Goal: Task Accomplishment & Management: Manage account settings

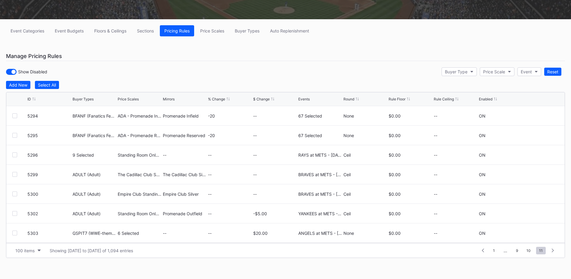
scroll to position [1702, 0]
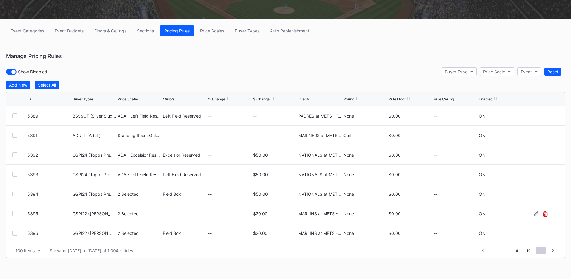
click at [543, 215] on icon at bounding box center [545, 214] width 5 height 5
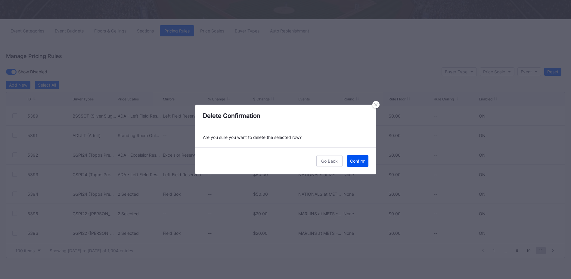
click at [360, 163] on div "Confirm" at bounding box center [357, 161] width 15 height 5
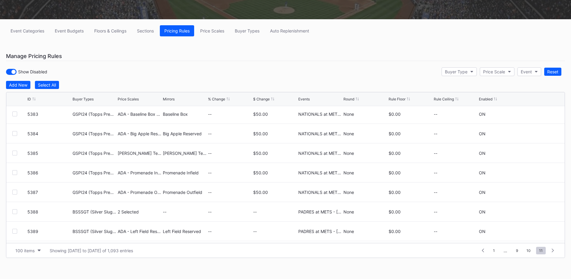
scroll to position [1683, 0]
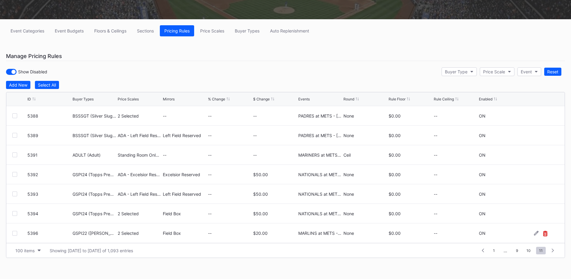
click at [543, 235] on icon at bounding box center [545, 233] width 4 height 5
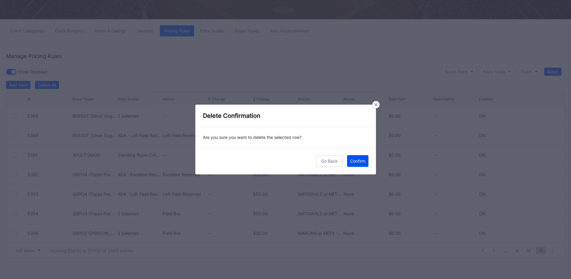
click at [361, 163] on div "Confirm" at bounding box center [357, 161] width 15 height 5
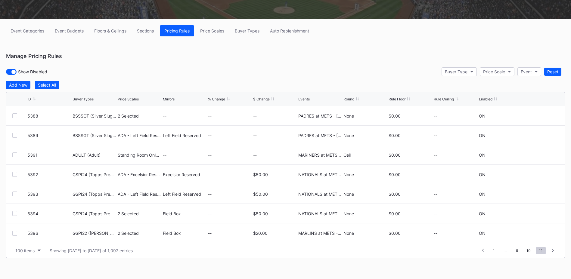
scroll to position [0, 0]
click at [23, 85] on div "Add New" at bounding box center [18, 84] width 18 height 5
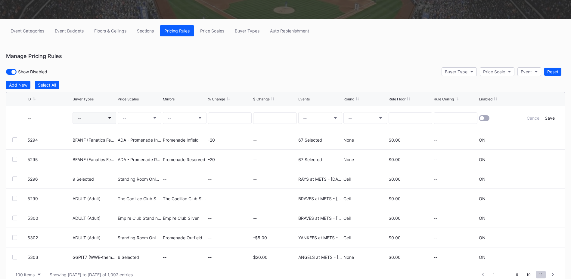
click at [89, 119] on button "--" at bounding box center [95, 118] width 44 height 12
type input "gspi22"
click at [109, 154] on div "GSPI22 ([PERSON_NAME] HR Rec TS Offer)" at bounding box center [129, 153] width 86 height 5
click at [141, 118] on button "--" at bounding box center [140, 118] width 44 height 12
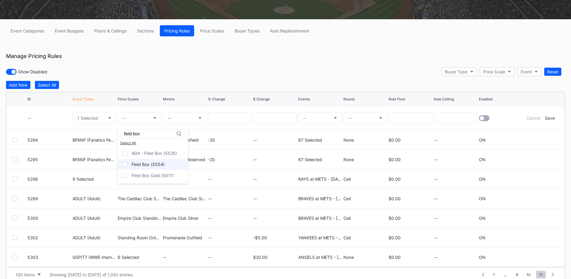
click at [138, 162] on div "Field Box (5554)" at bounding box center [148, 164] width 33 height 5
drag, startPoint x: 146, startPoint y: 135, endPoint x: 91, endPoint y: 134, distance: 55.4
click at [91, 134] on div "field box Select All ADA - Field Box (5526) Field Box (5554) Field Box Gold (58…" at bounding box center [285, 71] width 571 height 279
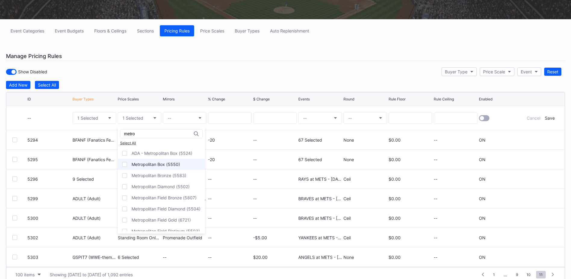
type input "metro"
click at [145, 164] on div "Metropolitan Box (5550)" at bounding box center [156, 164] width 48 height 5
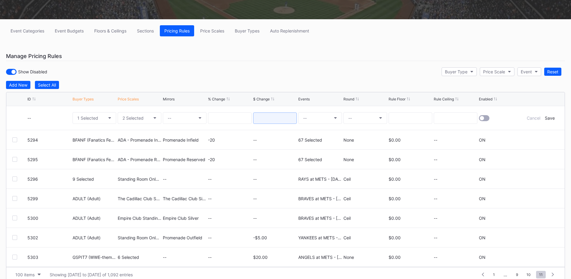
click at [270, 116] on input at bounding box center [275, 118] width 44 height 11
type input "20.00"
click at [306, 115] on button "--" at bounding box center [320, 118] width 44 height 12
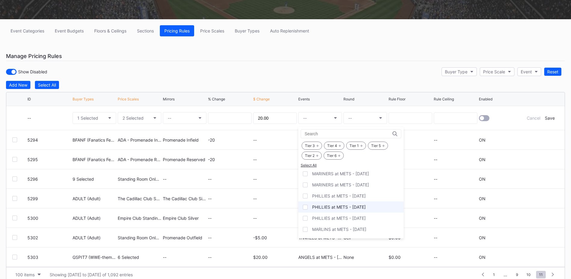
scroll to position [753, 0]
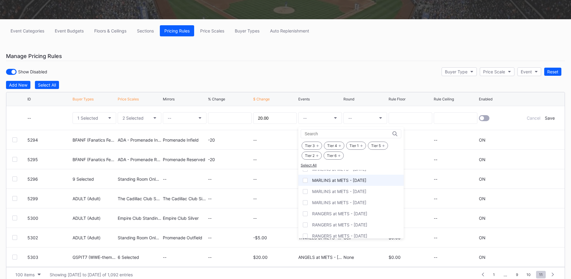
click at [347, 183] on div "MARLINS at METS - [DATE]" at bounding box center [350, 180] width 105 height 11
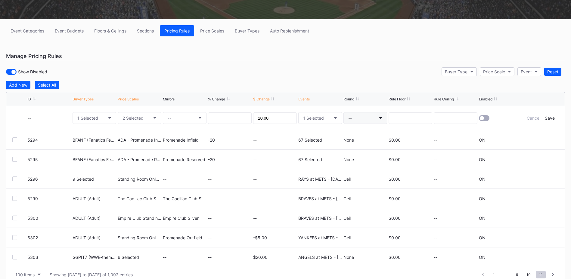
click at [356, 118] on button "--" at bounding box center [366, 118] width 44 height 12
click at [356, 135] on div "None" at bounding box center [353, 134] width 11 height 5
click at [412, 119] on input at bounding box center [411, 118] width 44 height 11
type input "0.00"
click at [448, 119] on input at bounding box center [456, 118] width 44 height 11
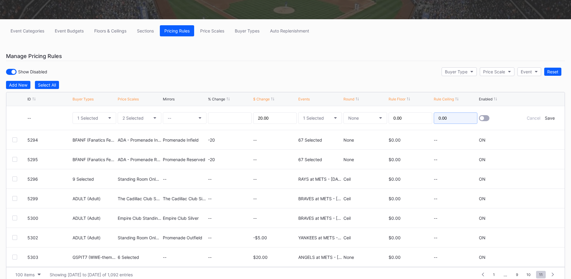
type input "0.00"
click at [483, 119] on div at bounding box center [482, 118] width 4 height 4
click at [550, 119] on div "Save" at bounding box center [550, 118] width 10 height 5
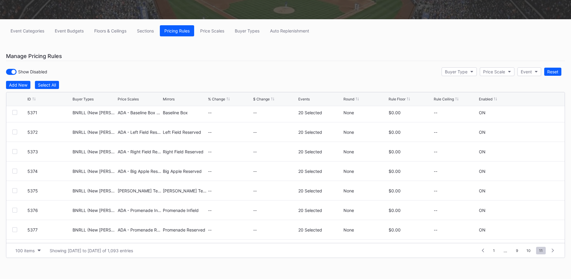
scroll to position [1683, 0]
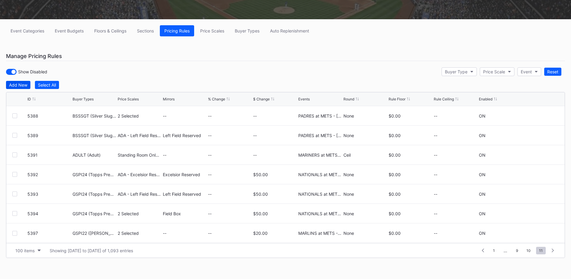
click at [25, 84] on div "Add New" at bounding box center [18, 84] width 18 height 5
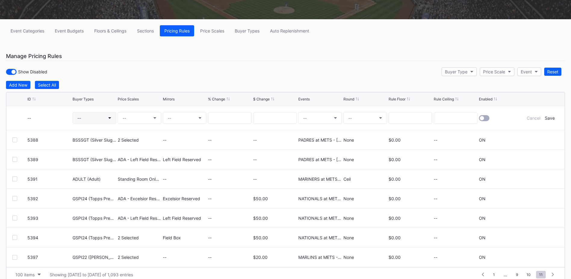
click at [84, 115] on button "--" at bounding box center [95, 118] width 44 height 12
type input "gspi22"
click at [133, 152] on div "GSPI22 ([PERSON_NAME] HR Rec TS Offer)" at bounding box center [129, 153] width 86 height 5
click at [136, 121] on button "--" at bounding box center [140, 118] width 44 height 12
click at [170, 156] on div "ADA - Field Box (5526)" at bounding box center [154, 153] width 45 height 5
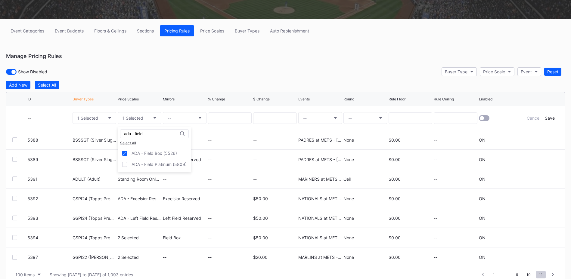
drag, startPoint x: 135, startPoint y: 134, endPoint x: 171, endPoint y: 134, distance: 35.5
click at [171, 134] on input "ada - field" at bounding box center [150, 134] width 53 height 5
type input "ada - metro"
click at [171, 154] on div "ADA - Metropolitan Box (5524)" at bounding box center [162, 153] width 61 height 5
click at [188, 118] on button "--" at bounding box center [185, 118] width 44 height 12
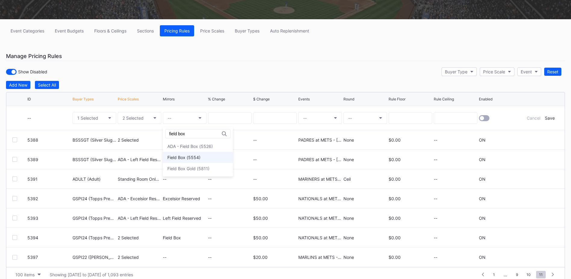
type input "field box"
click at [185, 157] on div "Field Box (5554)" at bounding box center [183, 157] width 33 height 5
click at [277, 120] on input at bounding box center [275, 118] width 44 height 11
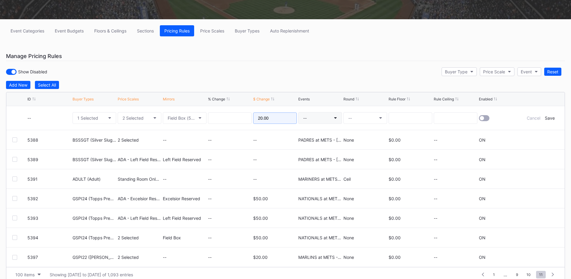
type input "20.00"
click at [325, 121] on button "--" at bounding box center [320, 118] width 44 height 12
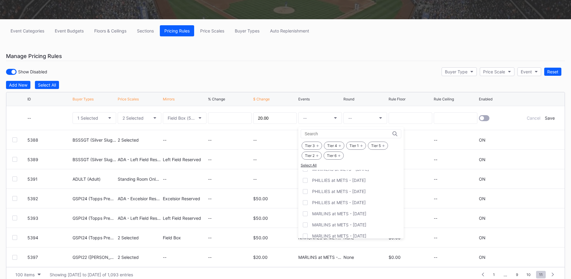
scroll to position [723, 0]
click at [335, 210] on div "MARLINS at METS - [DATE]" at bounding box center [339, 210] width 54 height 5
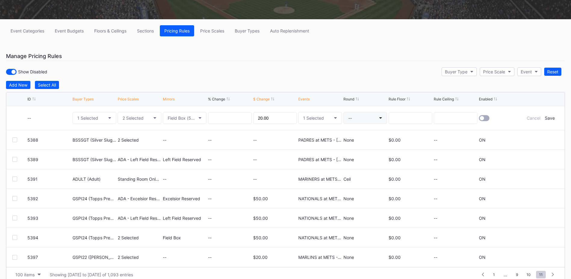
click at [364, 122] on button "--" at bounding box center [366, 118] width 44 height 12
click at [356, 132] on div "None" at bounding box center [355, 134] width 22 height 11
click at [403, 121] on input at bounding box center [411, 118] width 44 height 11
type input "0.00"
click at [483, 120] on div at bounding box center [482, 118] width 4 height 4
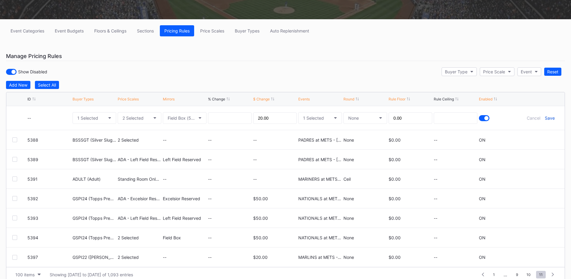
click at [550, 119] on div "Save" at bounding box center [550, 118] width 10 height 5
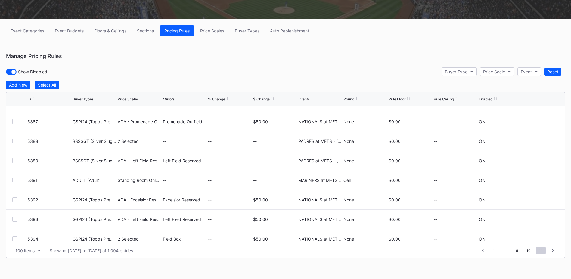
scroll to position [1702, 0]
